Goal: Information Seeking & Learning: Compare options

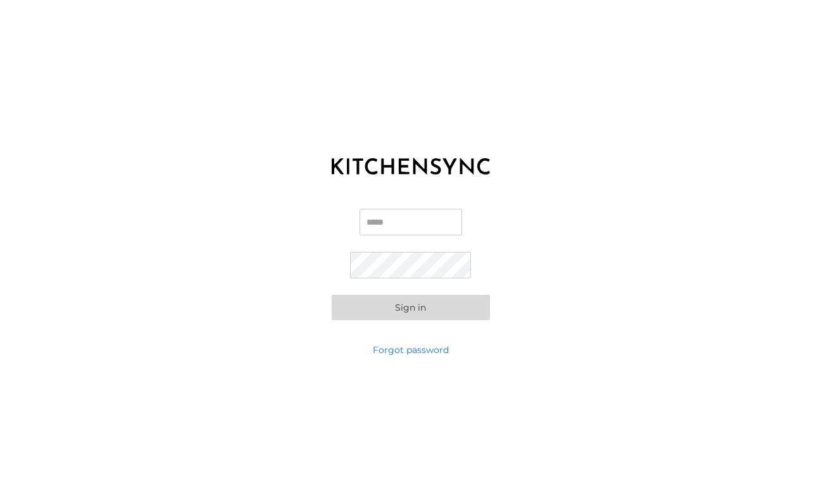
click at [360, 220] on input "Email" at bounding box center [411, 222] width 103 height 27
type input "**********"
click at [332, 295] on button "Sign in" at bounding box center [411, 307] width 158 height 25
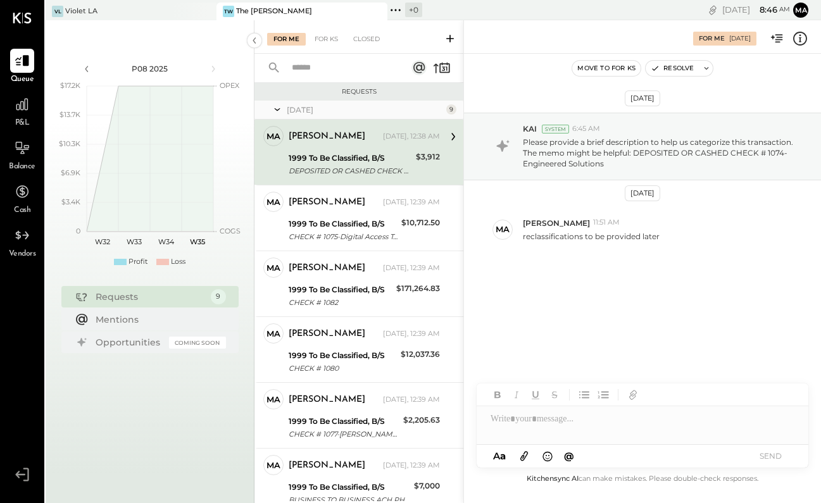
click at [166, 47] on div "P08 2025 polygon, polyline { transition: fill-opacity 0.1s, stroke-opacity 0.1s…" at bounding box center [150, 163] width 208 height 234
click at [278, 14] on div "TW The [PERSON_NAME]" at bounding box center [292, 11] width 152 height 11
click at [17, 106] on icon at bounding box center [22, 104] width 16 height 16
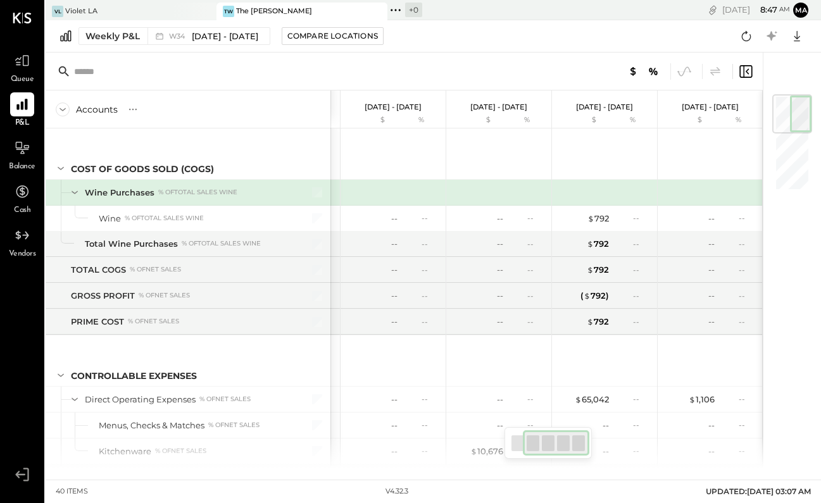
scroll to position [249, 0]
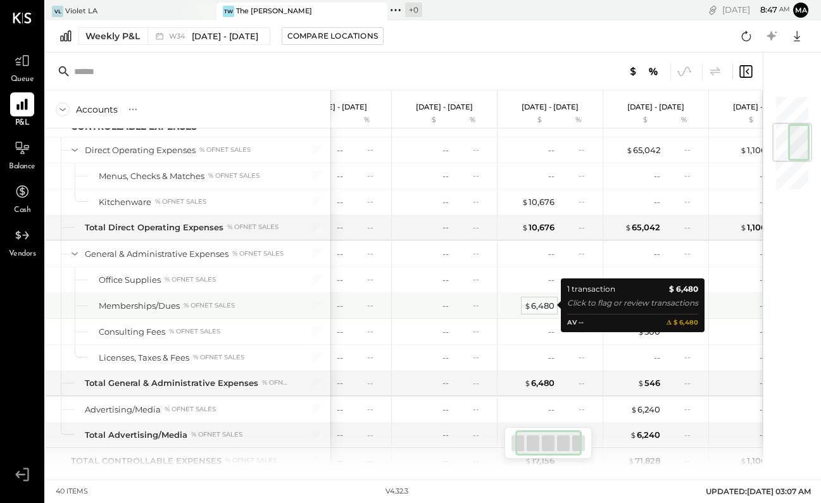
click at [554, 305] on div "$ 6,480" at bounding box center [539, 306] width 30 height 12
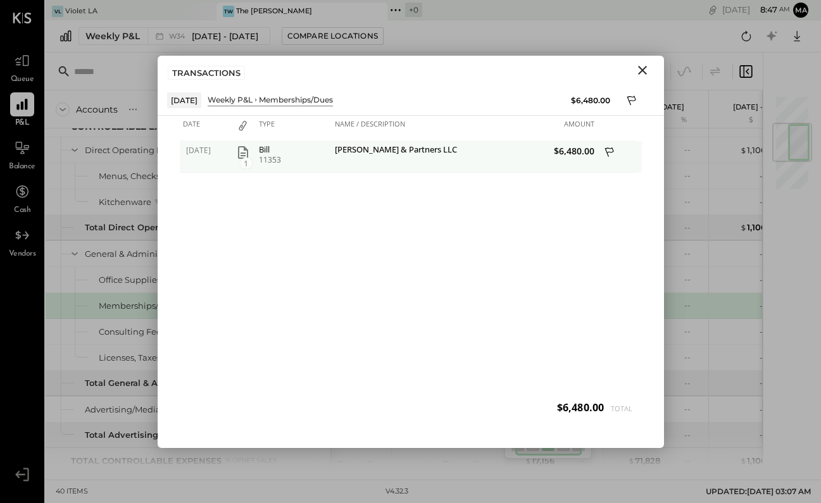
click at [608, 149] on icon at bounding box center [610, 154] width 11 height 16
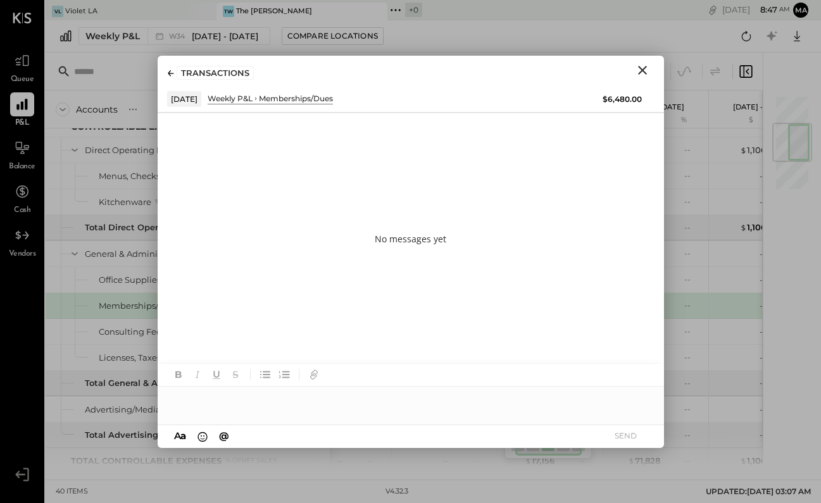
click at [336, 397] on div at bounding box center [411, 399] width 506 height 25
click at [630, 429] on button "SEND" at bounding box center [626, 435] width 51 height 17
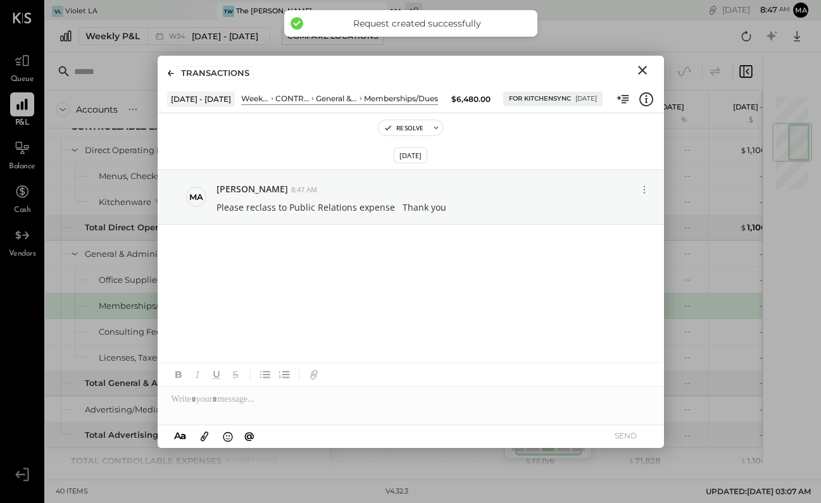
click at [644, 68] on icon "Close" at bounding box center [642, 70] width 9 height 9
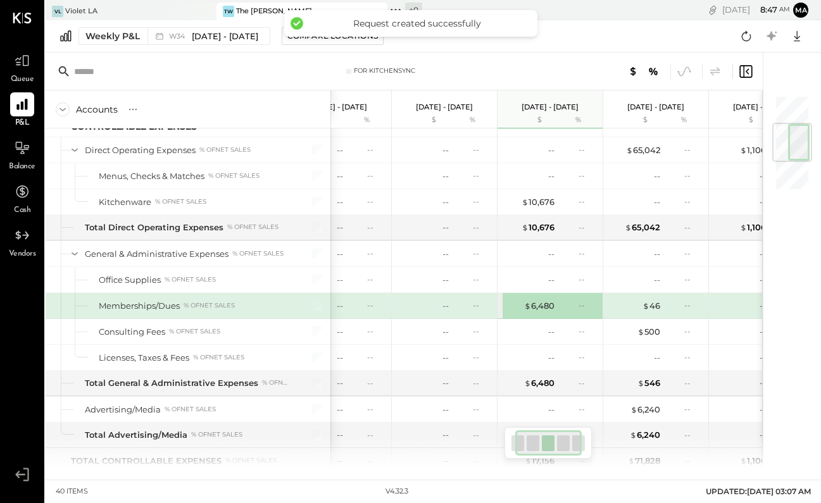
click at [582, 442] on div at bounding box center [578, 444] width 13 height 16
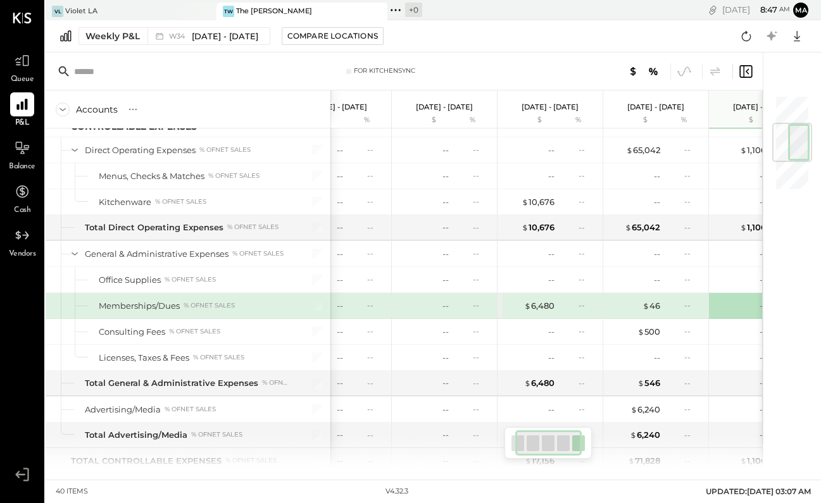
click at [582, 442] on div at bounding box center [578, 444] width 13 height 16
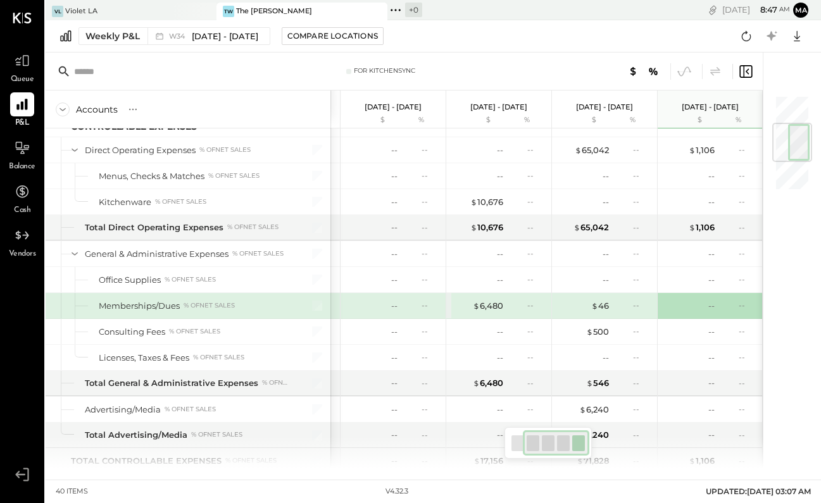
drag, startPoint x: 550, startPoint y: 440, endPoint x: 563, endPoint y: 441, distance: 12.7
click at [563, 441] on div at bounding box center [556, 442] width 66 height 25
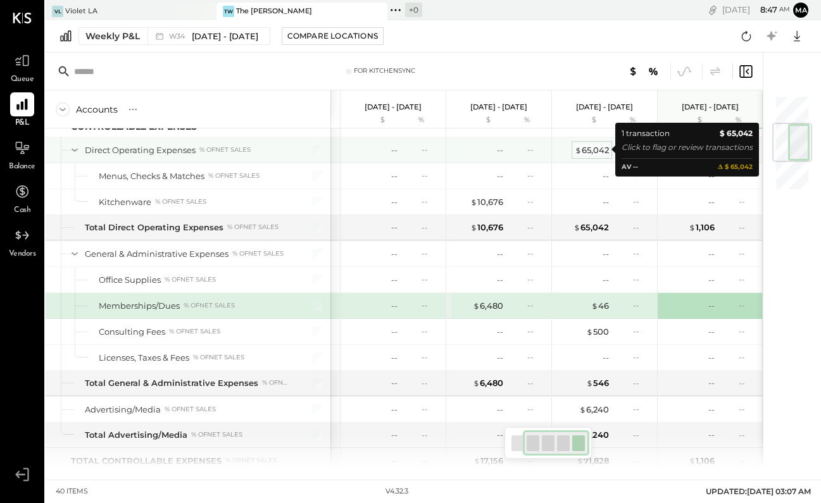
click at [606, 152] on div "$ 65,042" at bounding box center [592, 150] width 34 height 12
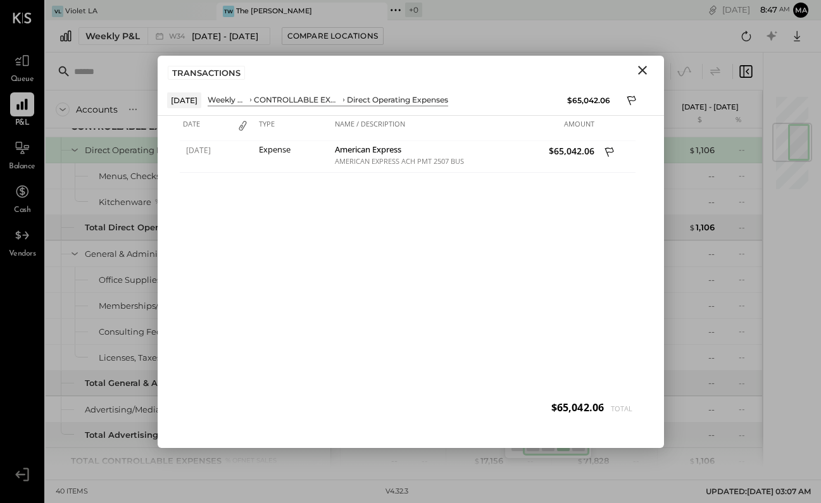
click at [640, 73] on icon "Close" at bounding box center [642, 70] width 15 height 15
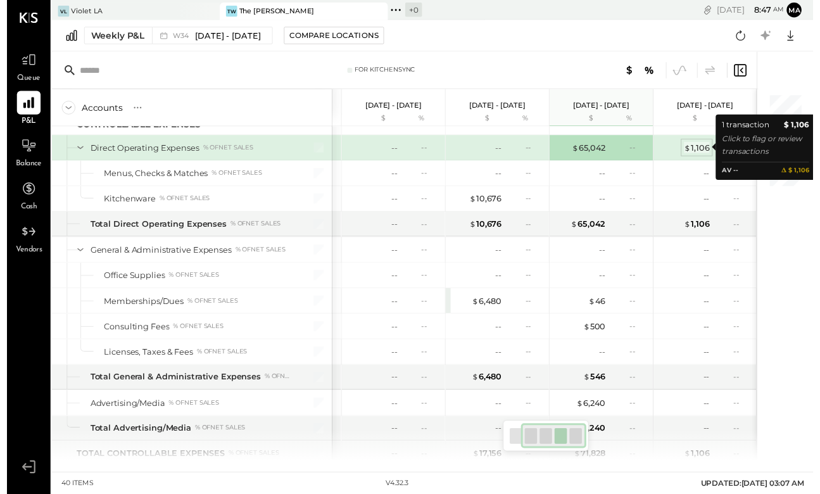
click at [701, 153] on div "$ 1,106" at bounding box center [702, 150] width 26 height 12
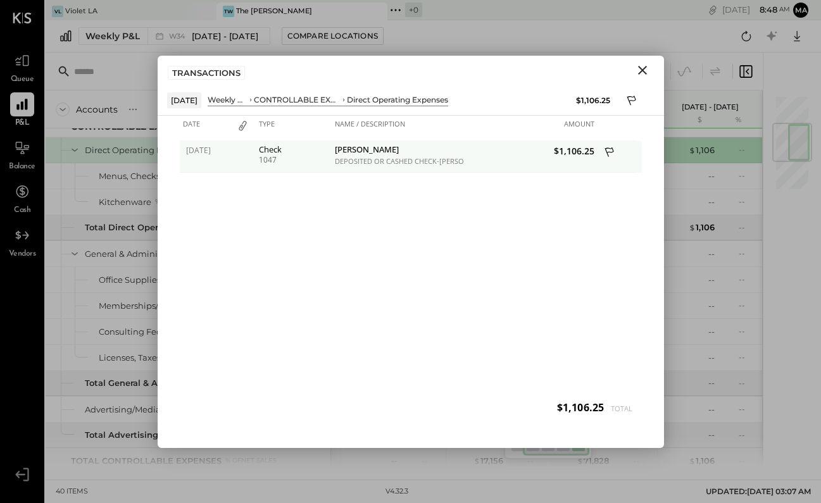
click at [609, 151] on icon at bounding box center [610, 154] width 11 height 16
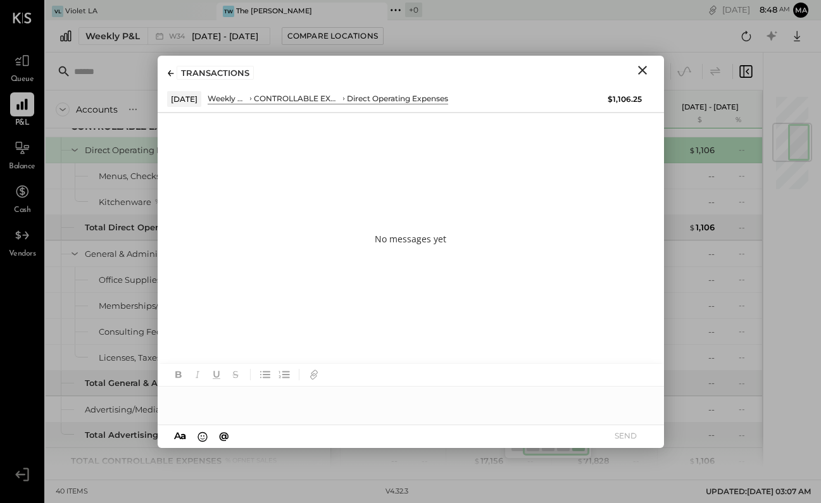
click at [282, 398] on div at bounding box center [411, 399] width 506 height 25
drag, startPoint x: 355, startPoint y: 399, endPoint x: 404, endPoint y: 403, distance: 49.5
click at [404, 403] on div "**********" at bounding box center [411, 399] width 506 height 25
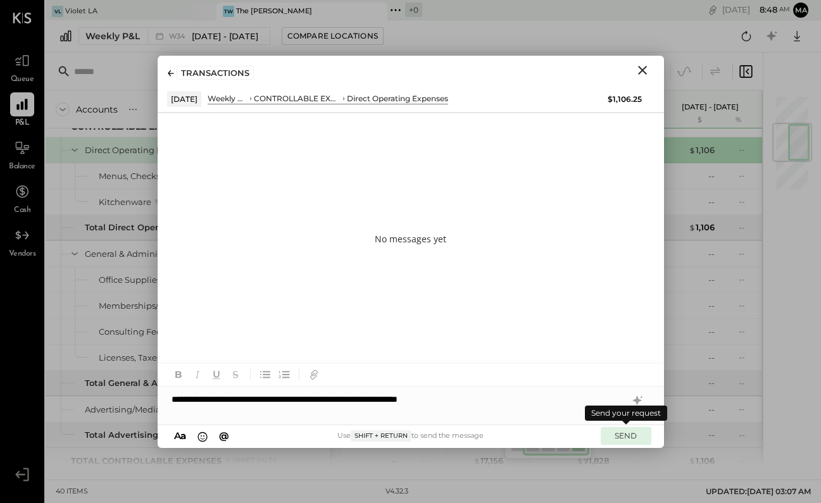
click at [628, 436] on button "SEND" at bounding box center [626, 435] width 51 height 17
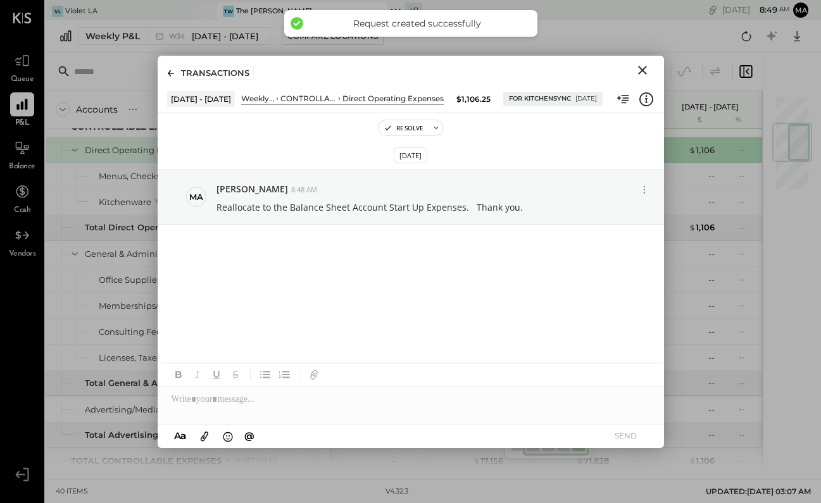
click at [644, 68] on icon "Close" at bounding box center [642, 70] width 9 height 9
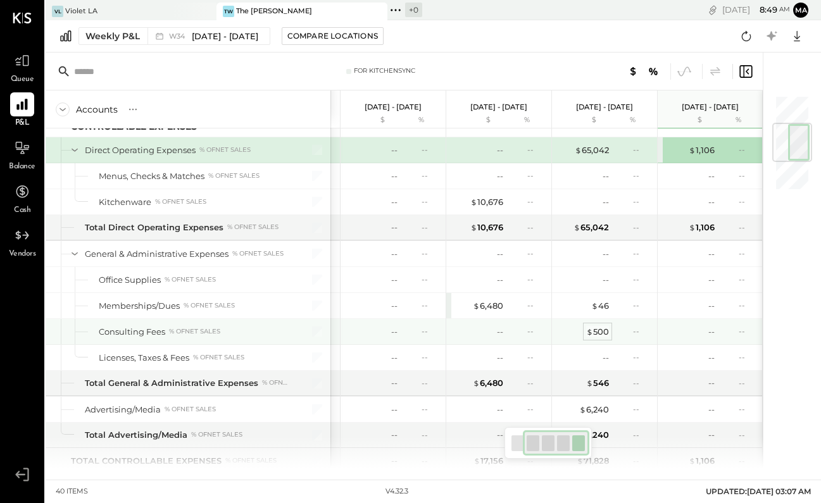
click at [606, 328] on div "$ 500" at bounding box center [597, 332] width 23 height 12
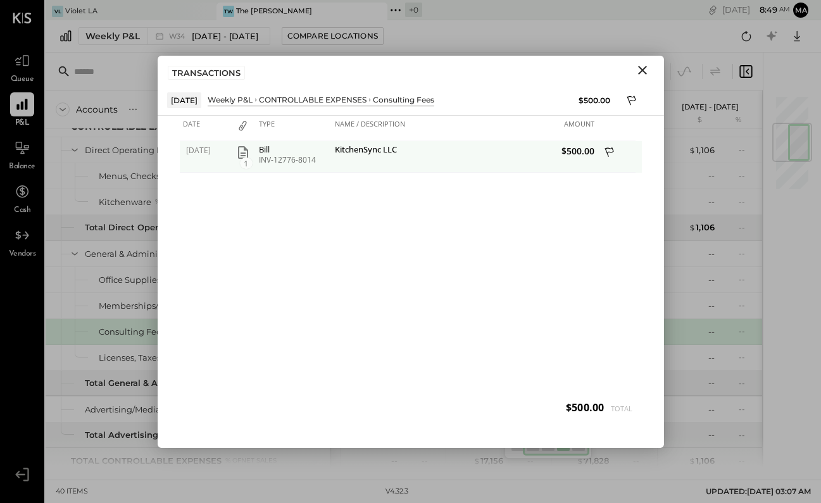
click at [611, 151] on icon at bounding box center [610, 154] width 11 height 16
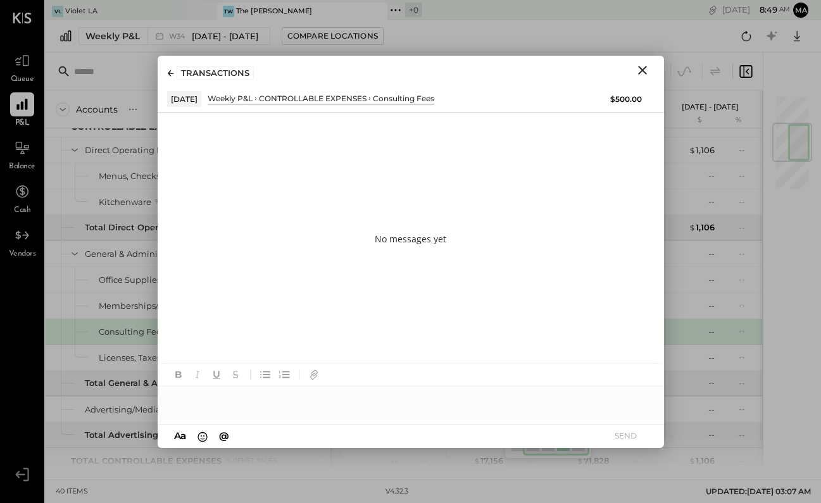
click at [341, 393] on div at bounding box center [411, 399] width 506 height 25
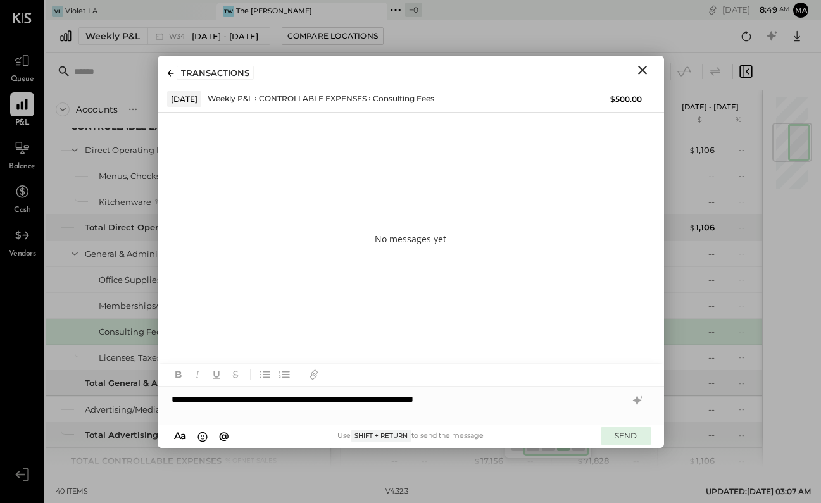
click at [634, 433] on button "SEND" at bounding box center [626, 435] width 51 height 17
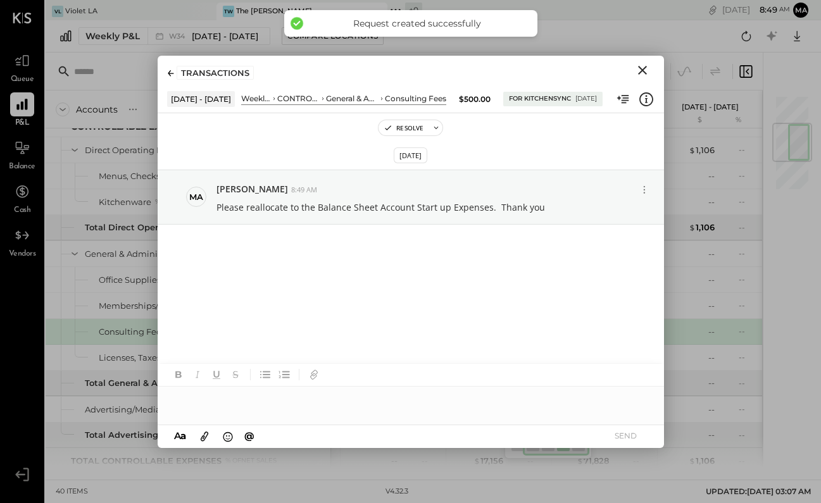
click at [639, 67] on icon "Close" at bounding box center [642, 70] width 9 height 9
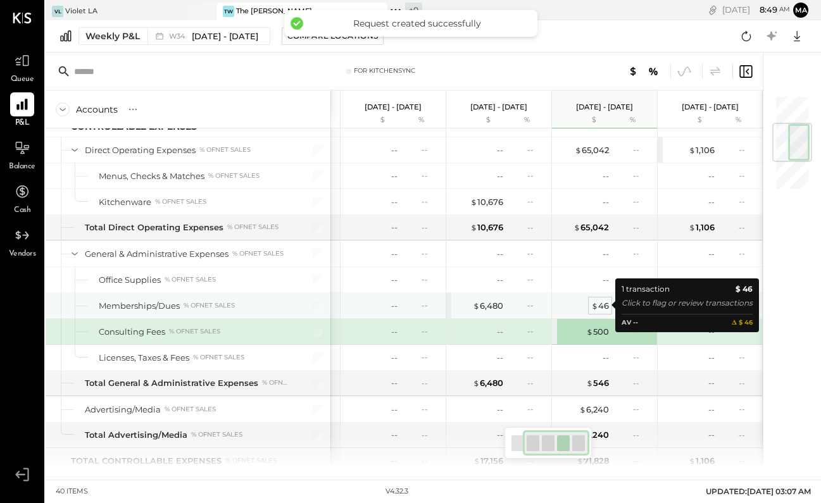
click at [601, 308] on div "$ 46" at bounding box center [600, 306] width 18 height 12
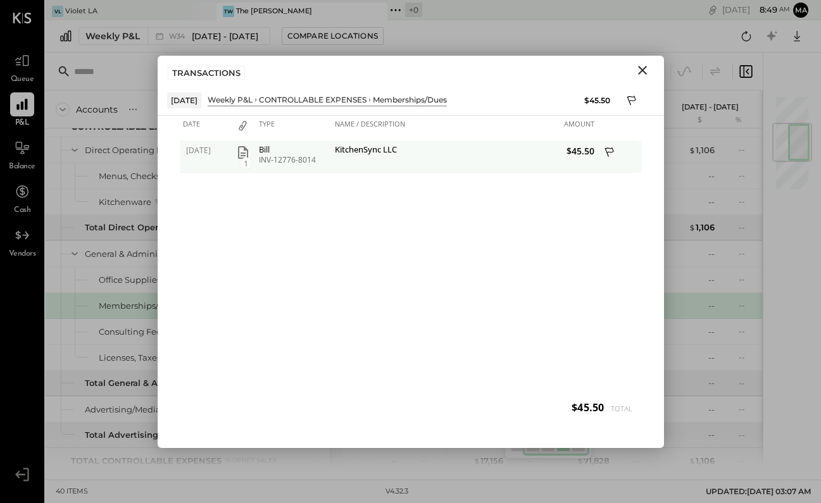
click at [610, 148] on icon at bounding box center [609, 151] width 9 height 9
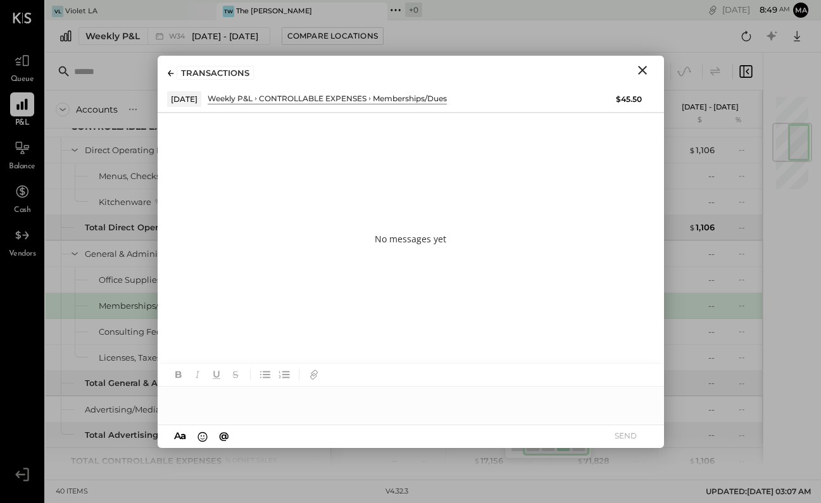
click at [353, 395] on div at bounding box center [411, 399] width 506 height 25
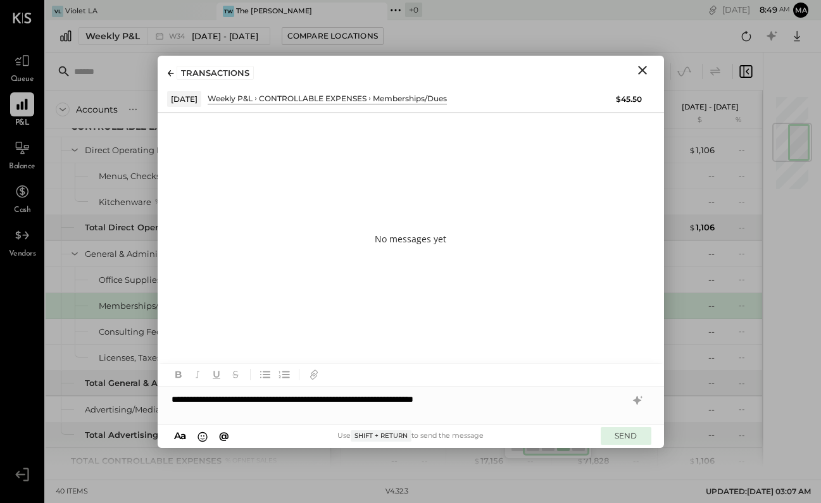
click at [629, 438] on button "SEND" at bounding box center [626, 435] width 51 height 17
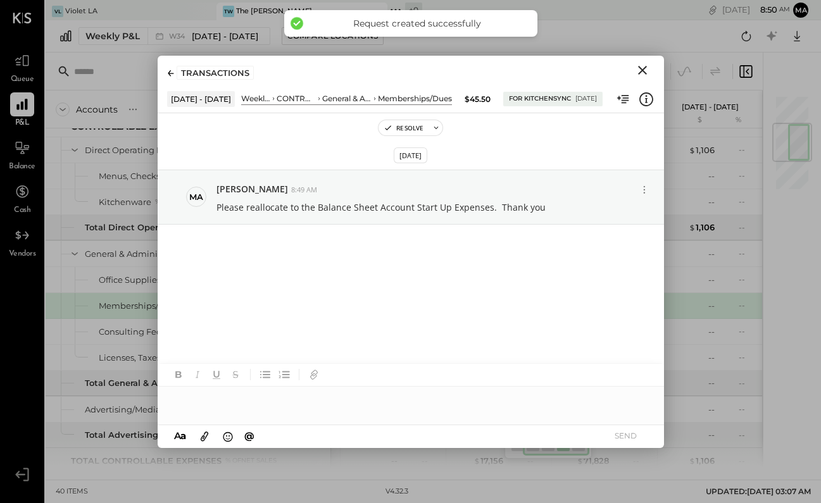
click at [639, 67] on icon "Close" at bounding box center [642, 70] width 9 height 9
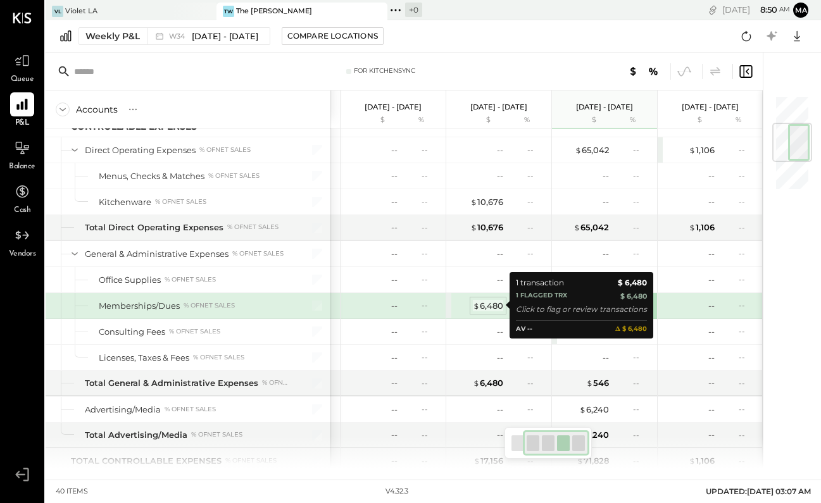
click at [499, 306] on div "$ 6,480" at bounding box center [488, 306] width 30 height 12
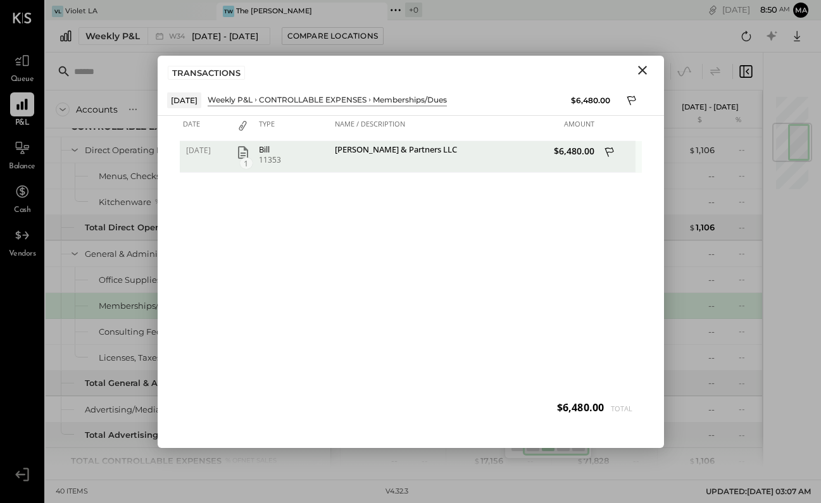
click at [611, 149] on icon at bounding box center [610, 154] width 11 height 16
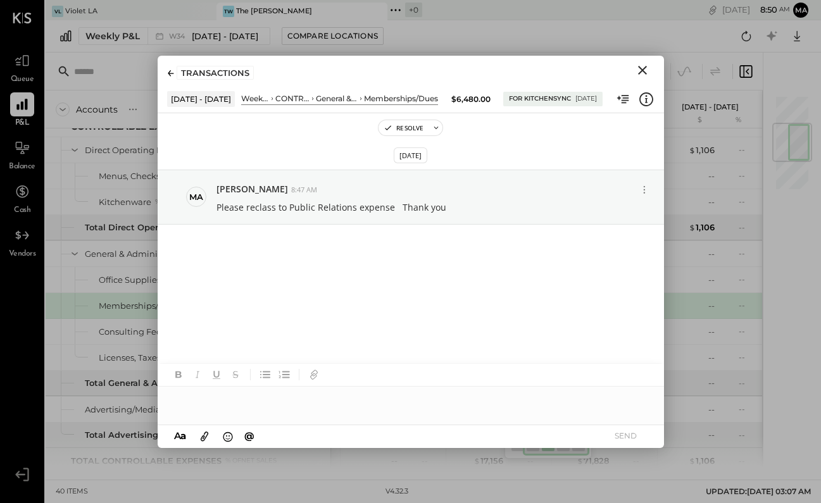
click at [306, 404] on div at bounding box center [411, 399] width 506 height 25
click at [227, 399] on div "**********" at bounding box center [411, 399] width 506 height 25
click at [424, 396] on div "**********" at bounding box center [411, 399] width 506 height 25
click at [638, 68] on icon "Close" at bounding box center [642, 70] width 15 height 15
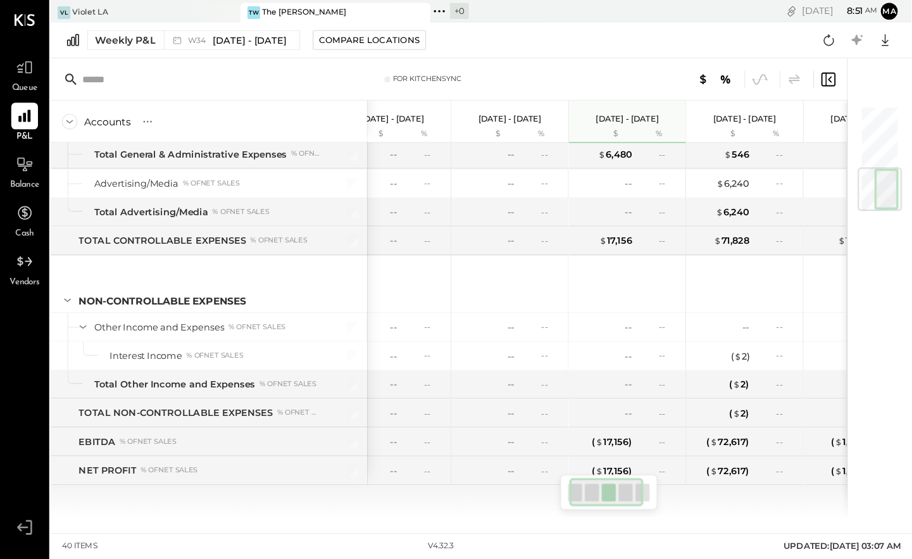
scroll to position [161, 0]
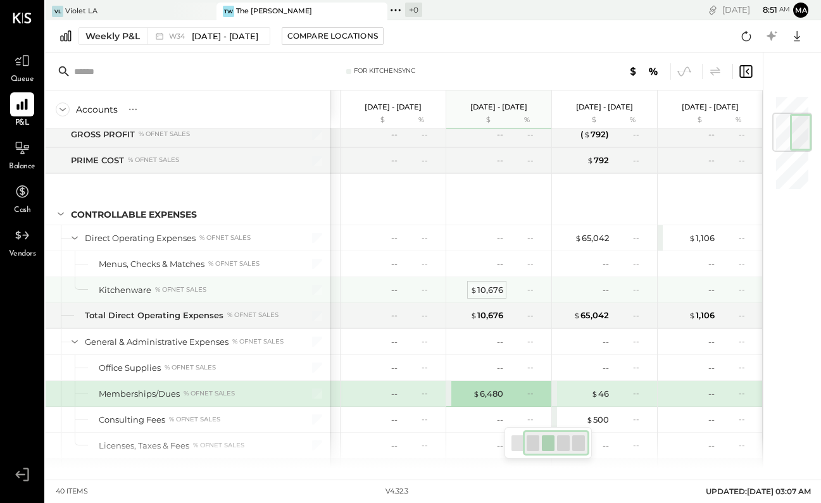
click at [500, 287] on div "$ 10,676" at bounding box center [486, 290] width 33 height 12
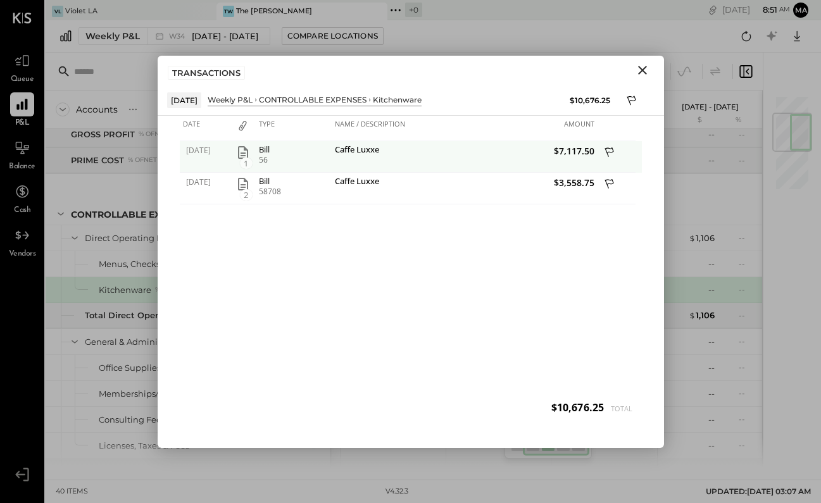
click at [614, 150] on icon at bounding box center [610, 154] width 11 height 16
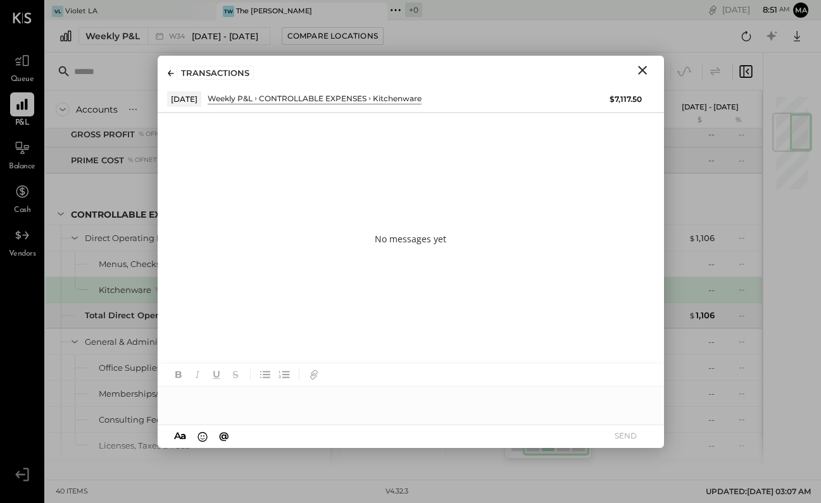
click at [392, 391] on div at bounding box center [411, 399] width 506 height 25
click at [211, 396] on div at bounding box center [411, 399] width 506 height 25
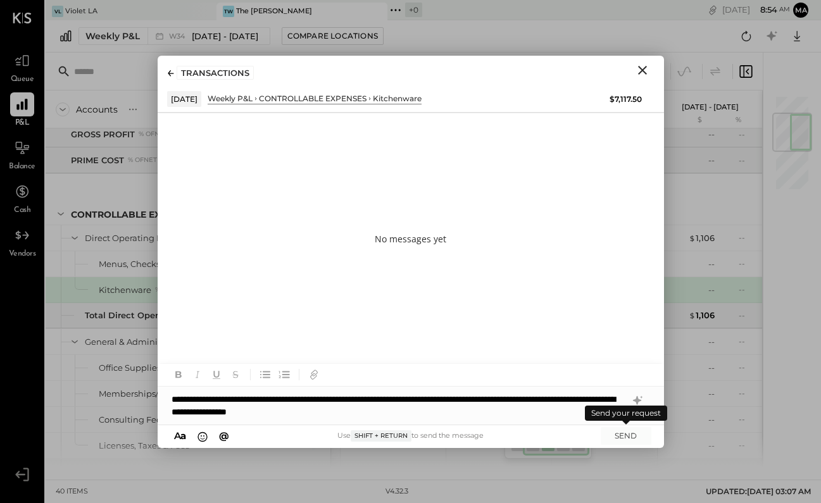
drag, startPoint x: 631, startPoint y: 438, endPoint x: 642, endPoint y: 327, distance: 111.9
click at [631, 438] on button "SEND" at bounding box center [626, 435] width 51 height 17
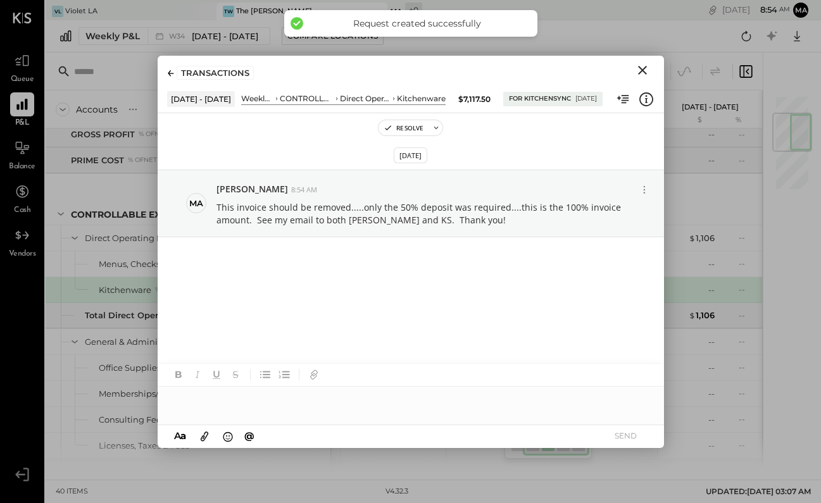
click at [646, 70] on icon "Close" at bounding box center [642, 70] width 15 height 15
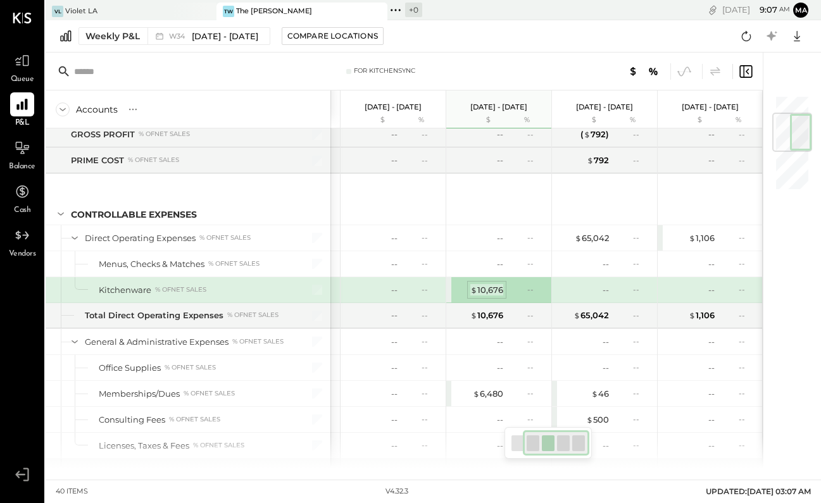
click at [492, 294] on div "$ 10,676" at bounding box center [486, 290] width 33 height 12
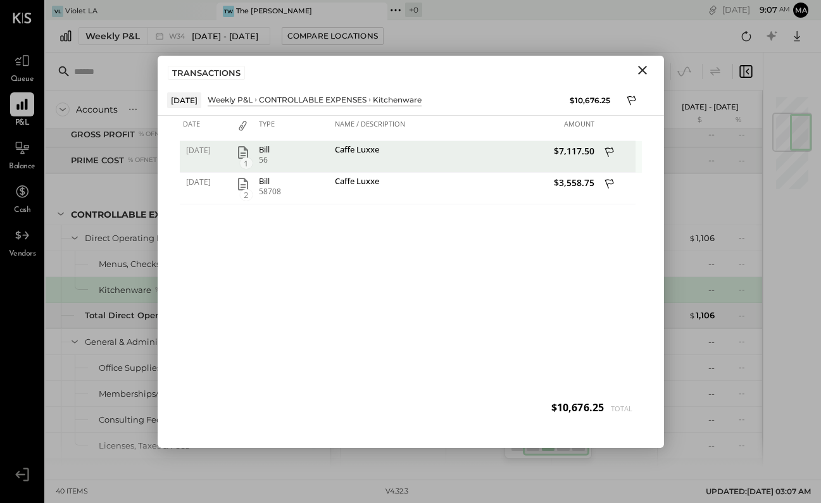
click at [609, 148] on icon at bounding box center [609, 151] width 9 height 9
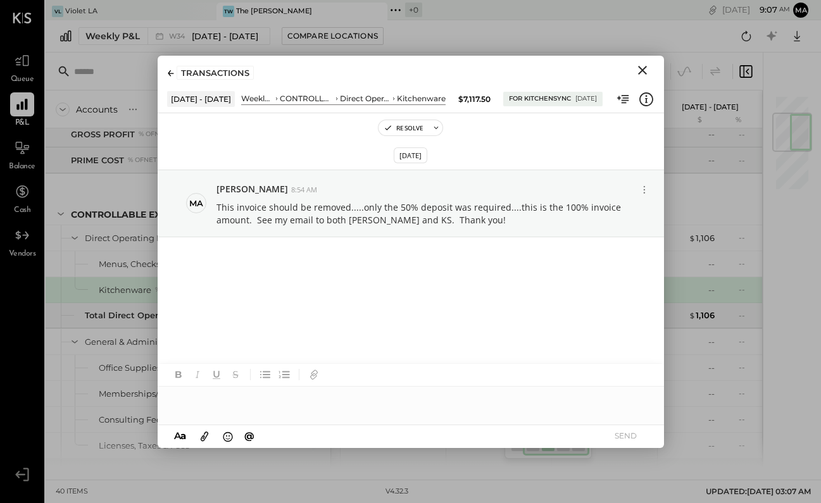
click at [639, 74] on icon "Close" at bounding box center [642, 70] width 15 height 15
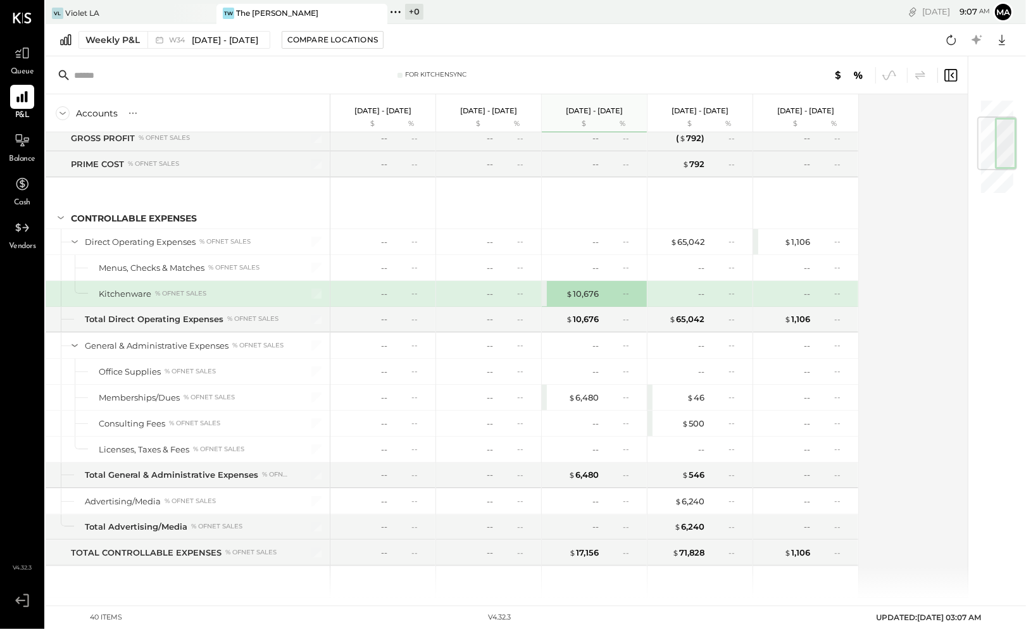
drag, startPoint x: 789, startPoint y: 0, endPoint x: 422, endPoint y: 576, distance: 683.4
click at [421, 503] on div at bounding box center [384, 590] width 95 height 47
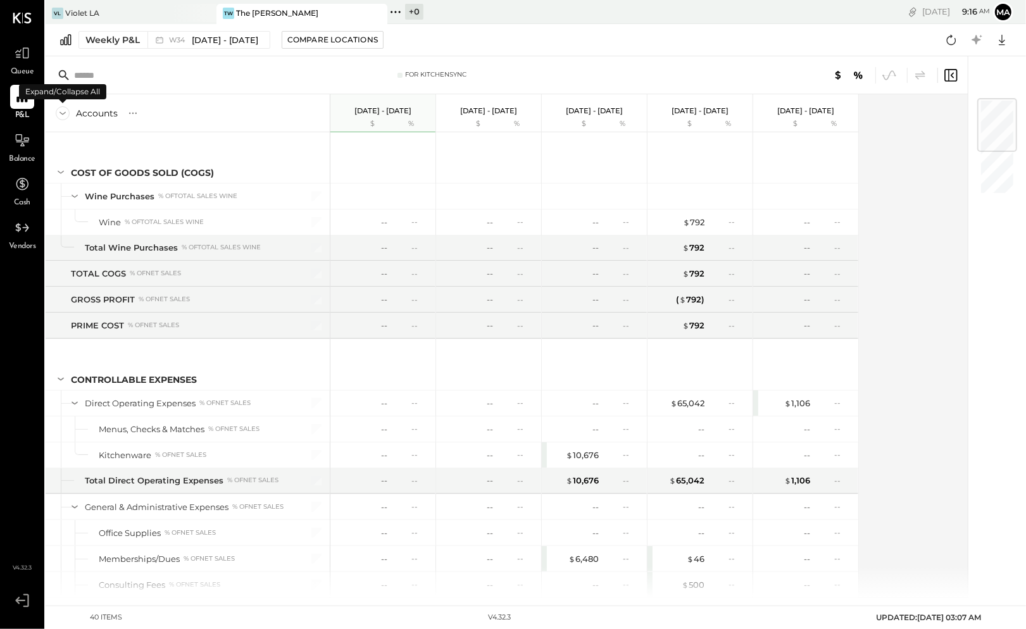
click at [64, 114] on icon at bounding box center [63, 113] width 14 height 14
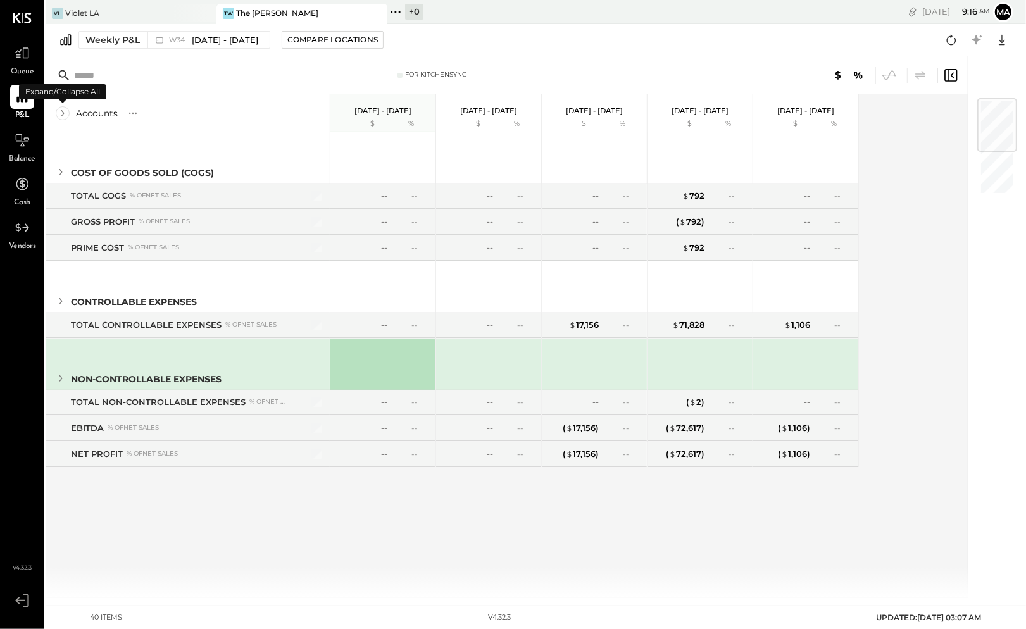
click at [64, 114] on icon at bounding box center [63, 113] width 14 height 14
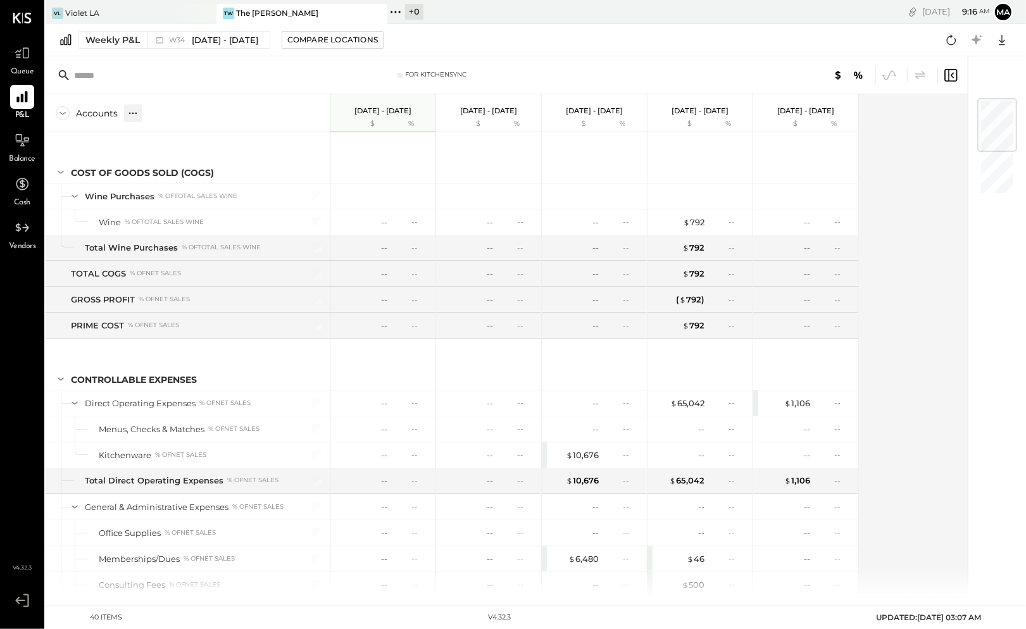
click at [129, 111] on icon at bounding box center [133, 113] width 13 height 13
click at [61, 116] on icon at bounding box center [63, 113] width 14 height 14
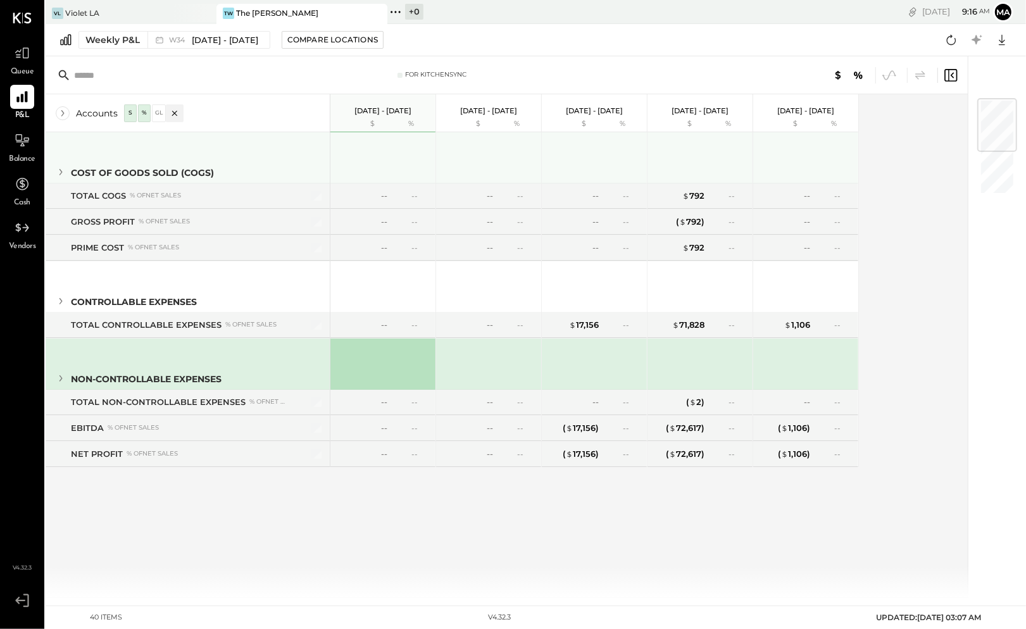
click at [61, 175] on icon at bounding box center [61, 172] width 14 height 14
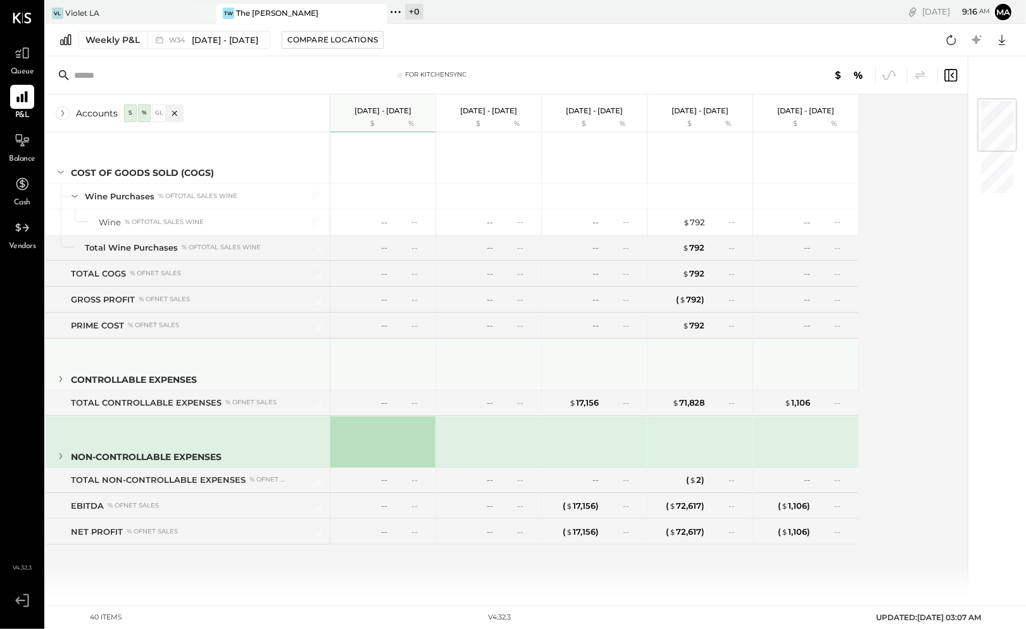
click at [60, 377] on icon at bounding box center [61, 379] width 14 height 14
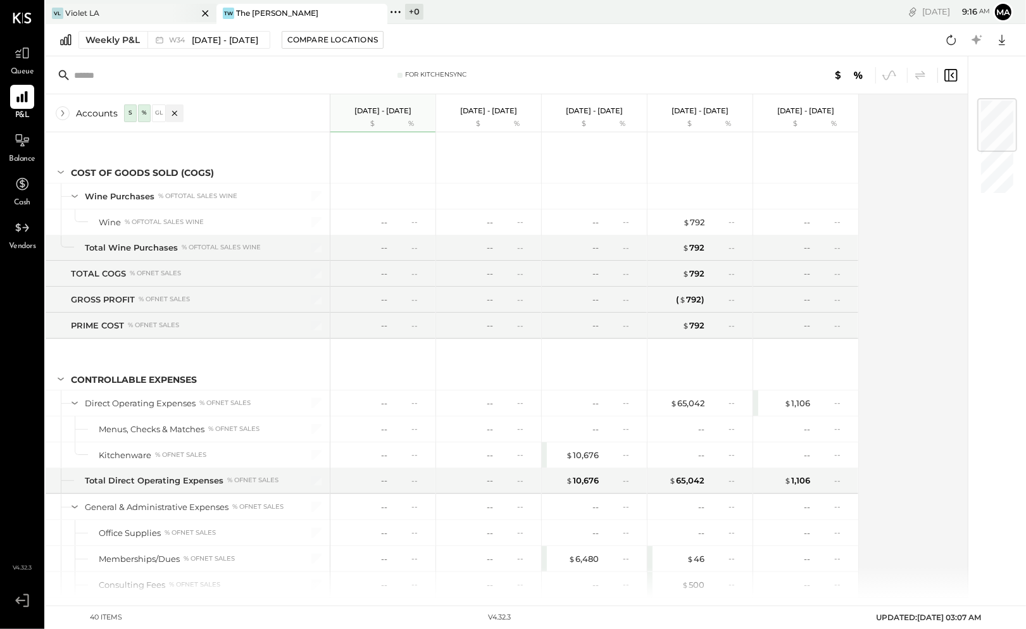
click at [149, 14] on div "VL Violet LA" at bounding box center [122, 13] width 152 height 11
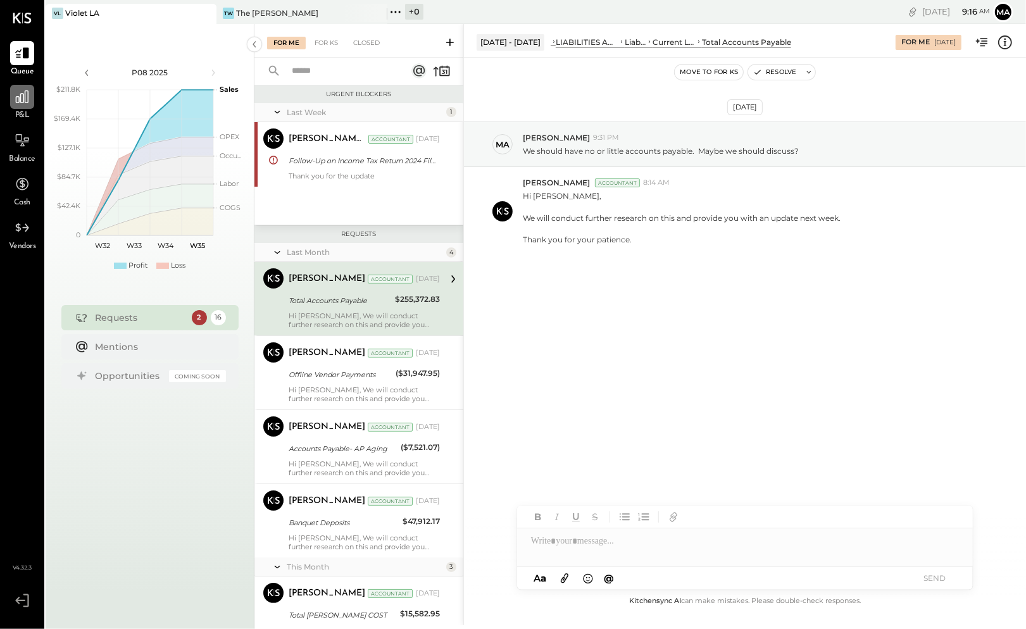
click at [21, 92] on icon at bounding box center [22, 97] width 16 height 16
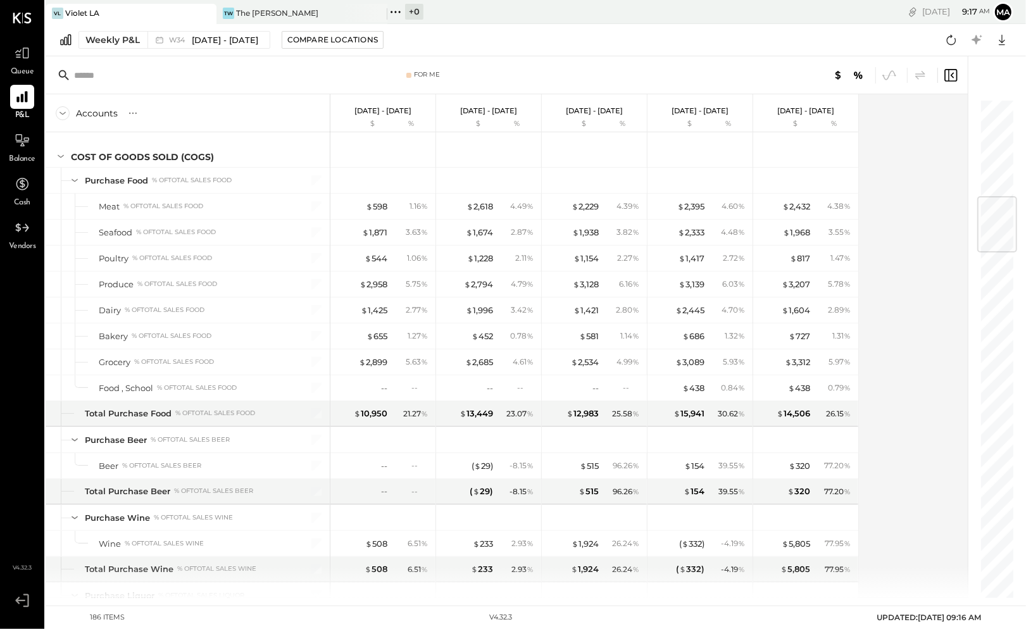
scroll to position [1305, 0]
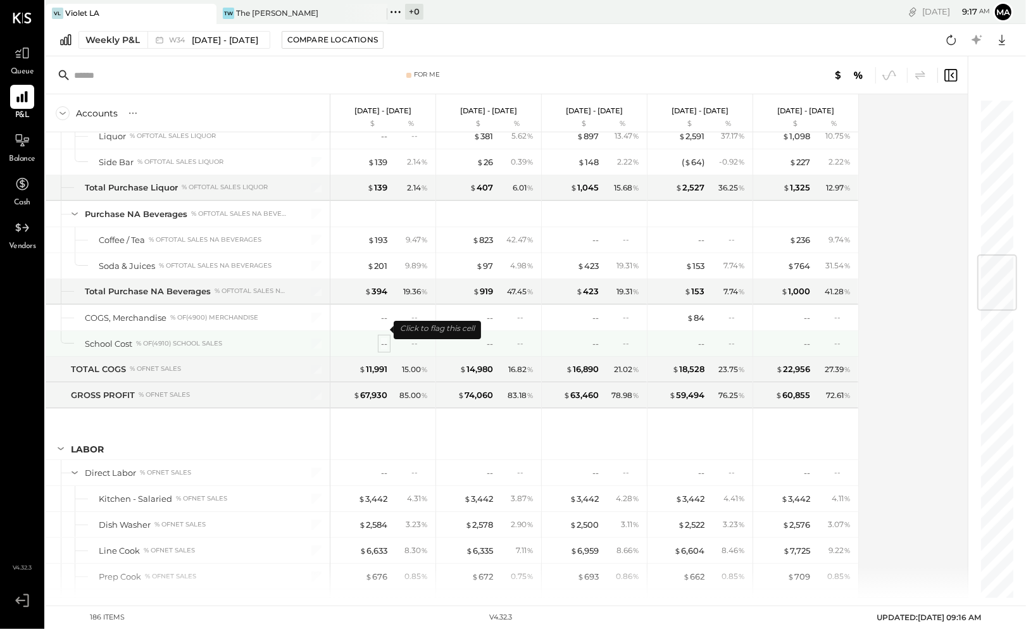
click at [387, 338] on div "--" at bounding box center [384, 344] width 6 height 12
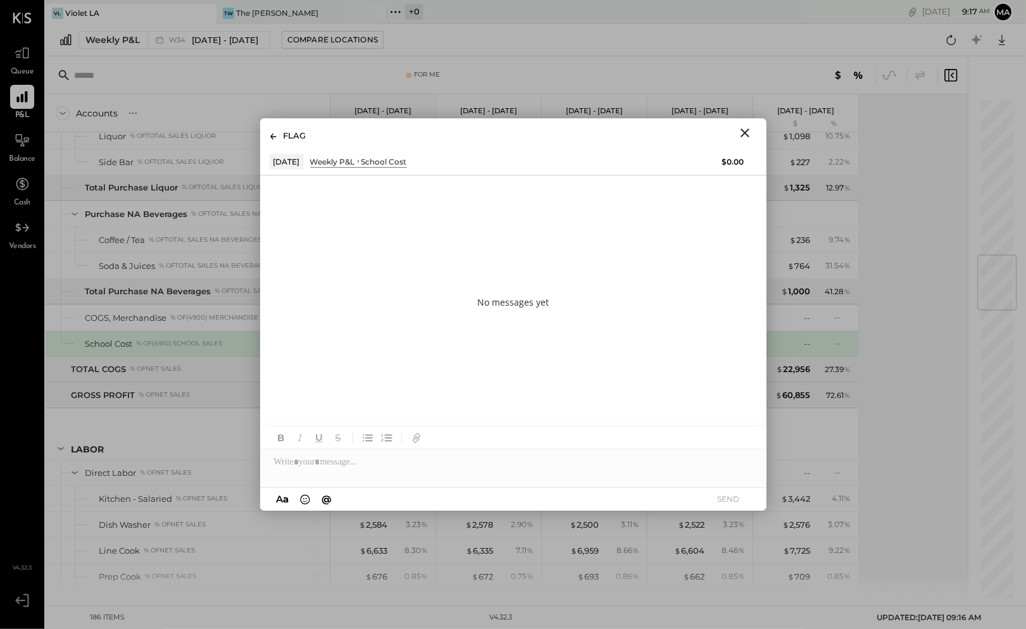
click at [741, 130] on icon "Close" at bounding box center [744, 132] width 15 height 15
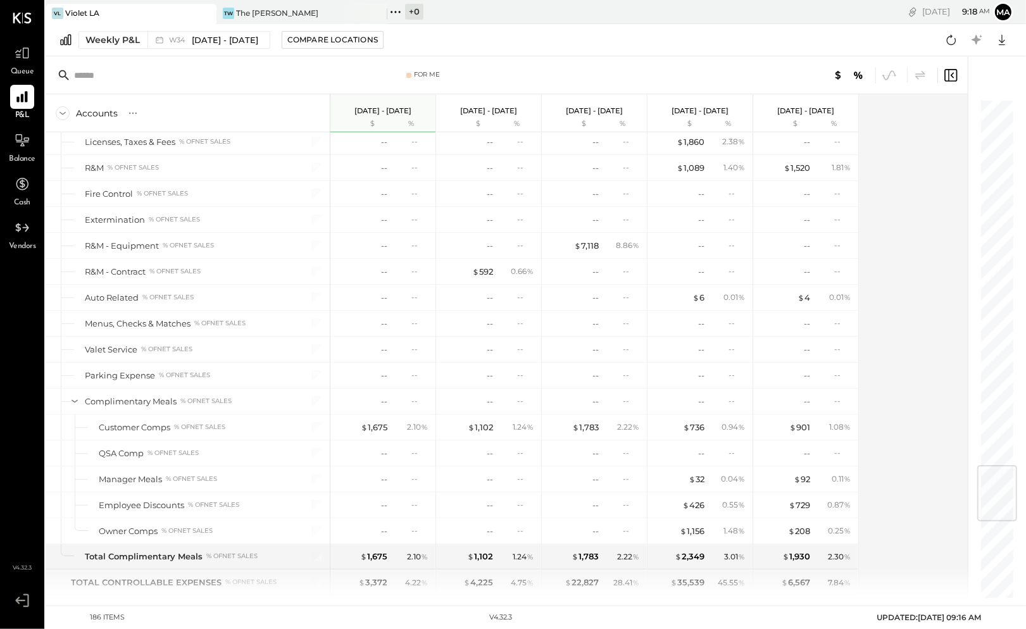
scroll to position [3618, 0]
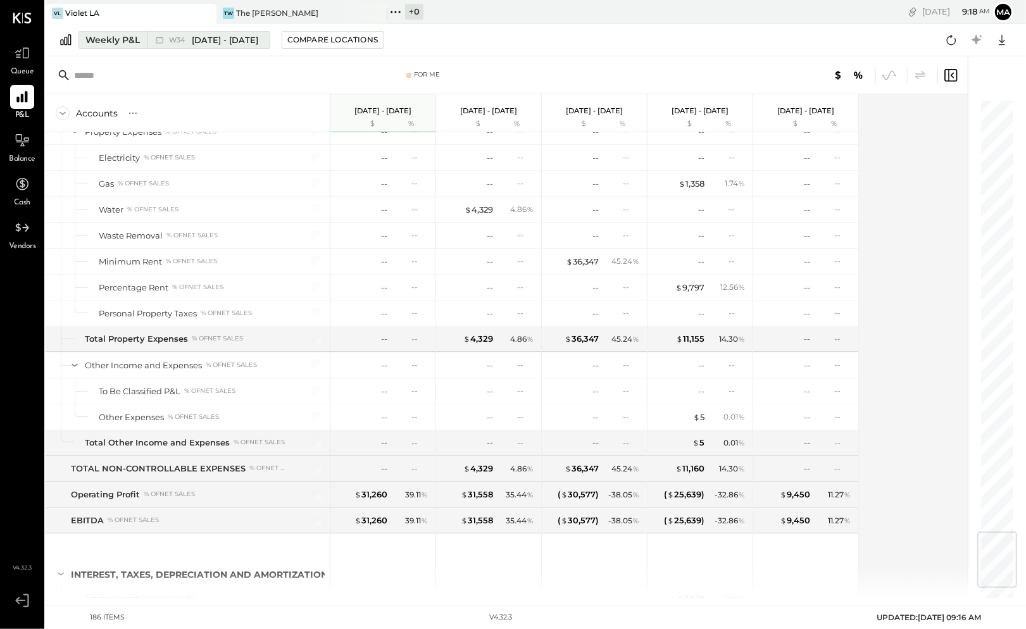
click at [133, 37] on div "Weekly P&L" at bounding box center [112, 40] width 54 height 13
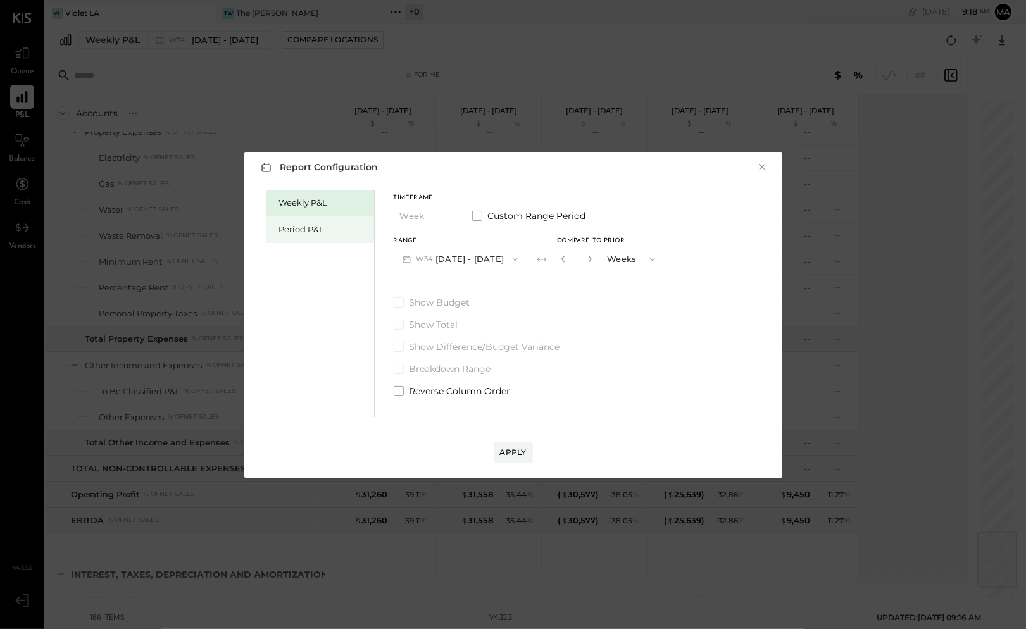
click at [290, 230] on div "Period P&L" at bounding box center [323, 229] width 89 height 12
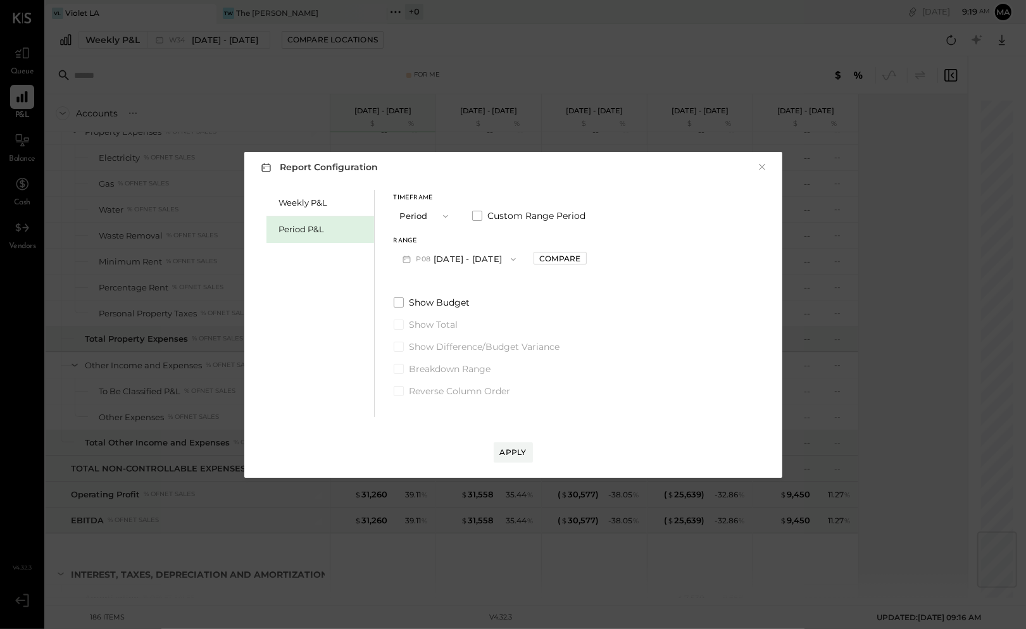
click at [518, 260] on button "P08 [DATE] - [DATE]" at bounding box center [460, 259] width 132 height 23
click at [505, 287] on div "P07 [DATE] - [DATE]" at bounding box center [466, 288] width 144 height 27
click at [562, 261] on div "Compare" at bounding box center [559, 258] width 41 height 11
click at [593, 263] on button "button" at bounding box center [588, 259] width 10 height 14
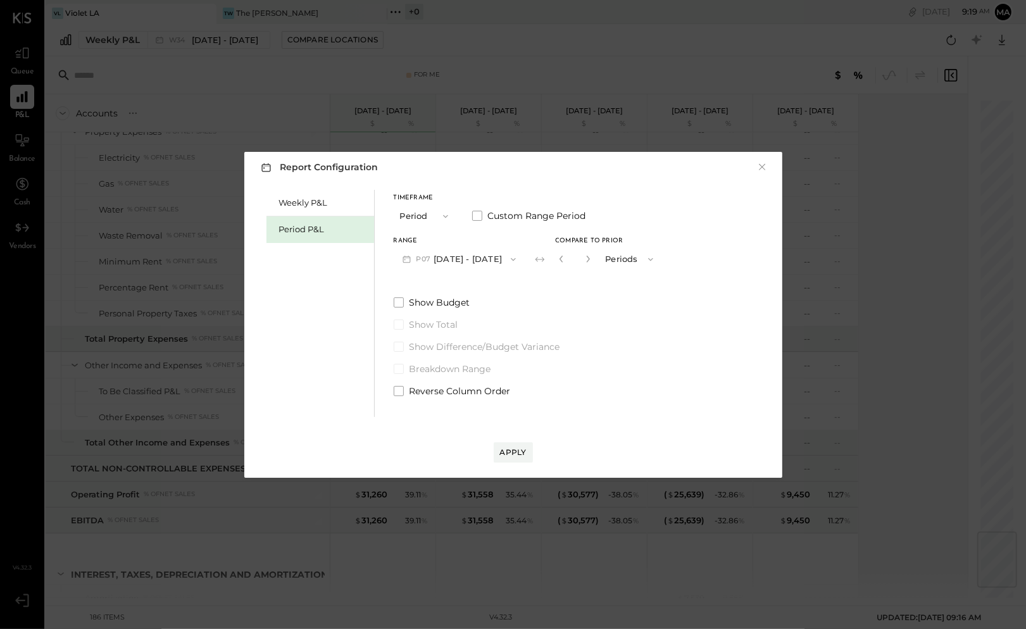
click at [593, 263] on button "button" at bounding box center [588, 259] width 10 height 14
type input "*"
click at [510, 453] on div "Apply" at bounding box center [513, 452] width 27 height 11
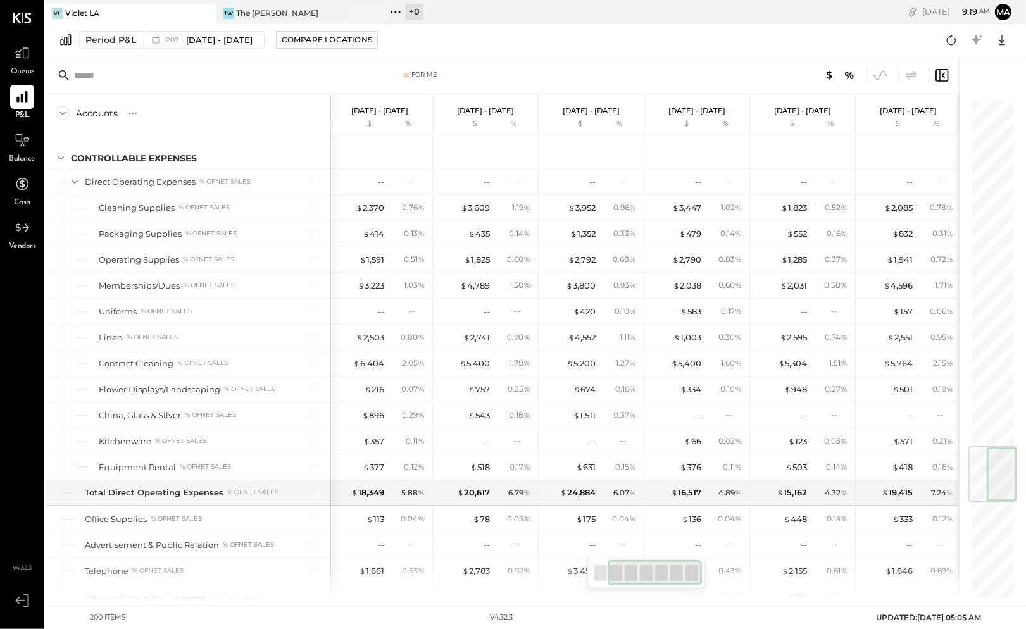
scroll to position [2899, 0]
